Goal: Communication & Community: Share content

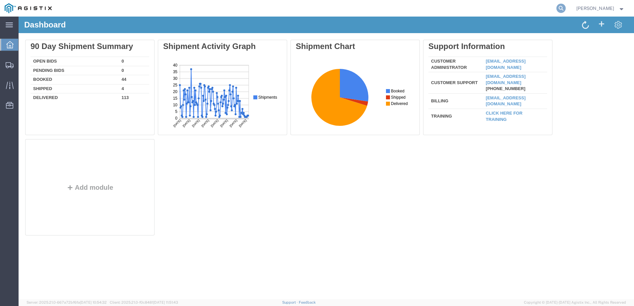
click at [566, 6] on icon at bounding box center [561, 8] width 9 height 9
click at [450, 10] on input "search" at bounding box center [456, 8] width 202 height 16
paste input "57052099"
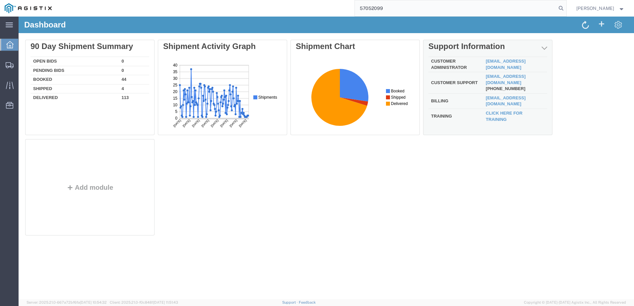
type input "57052099"
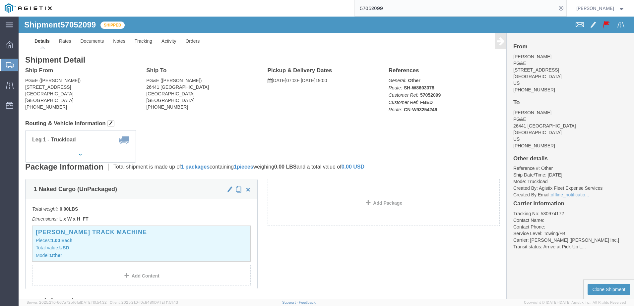
click span
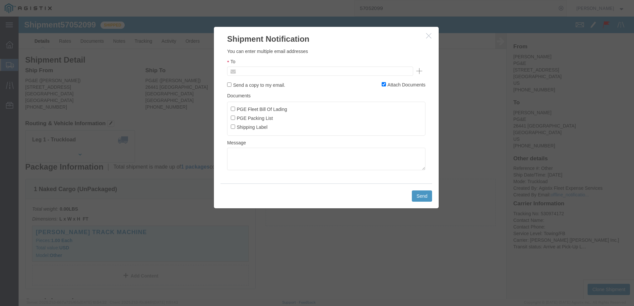
click input "text"
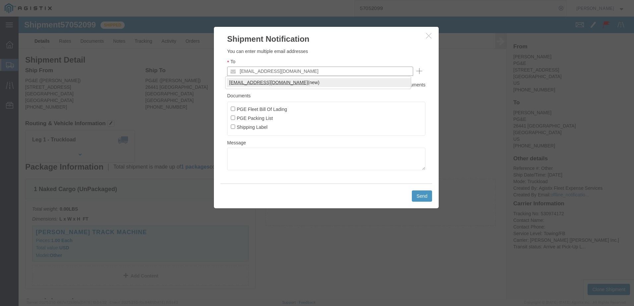
type input "[EMAIL_ADDRESS][DOMAIN_NAME]"
click label "PGE Fleet Bill Of Lading"
click input "PGE Fleet Bill Of Lading"
checkbox input "true"
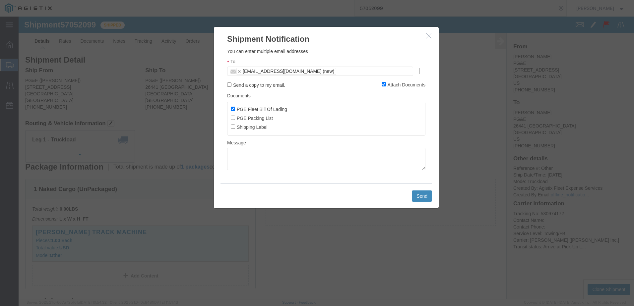
click button "Send"
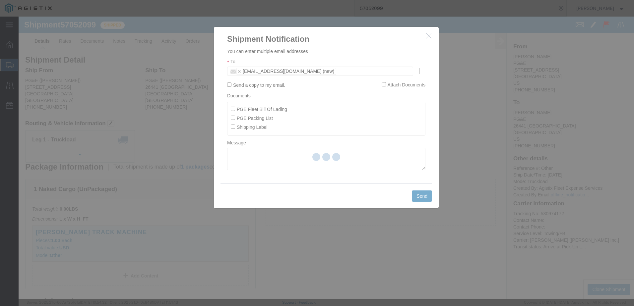
checkbox input "false"
